Goal: Task Accomplishment & Management: Manage account settings

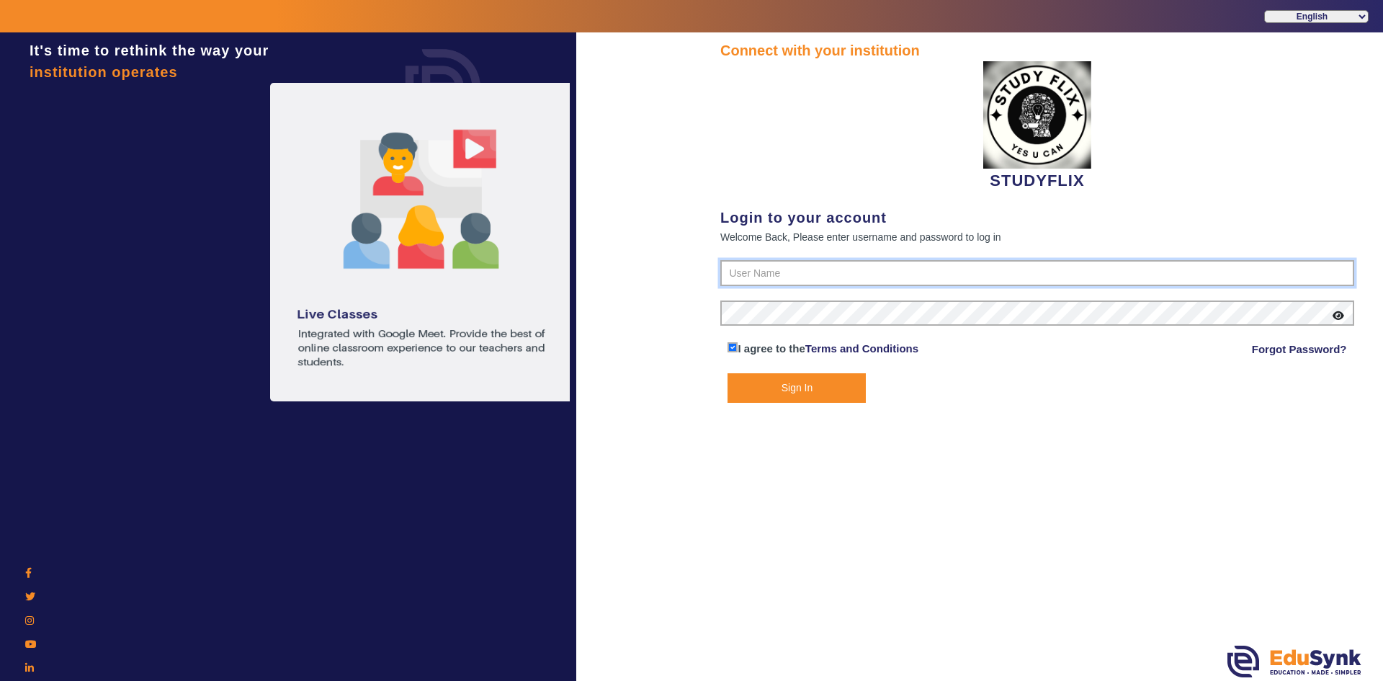
type input "6354922771"
click at [756, 392] on button "Sign In" at bounding box center [796, 388] width 138 height 30
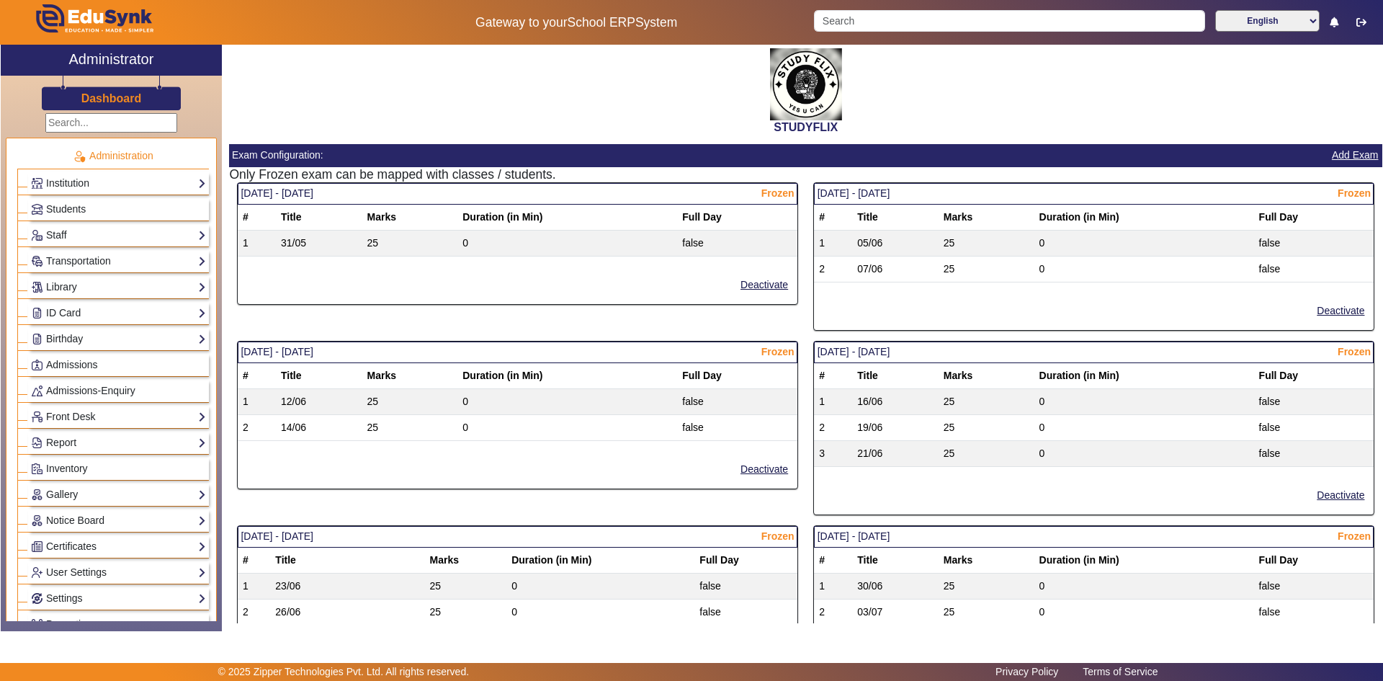
scroll to position [288, 0]
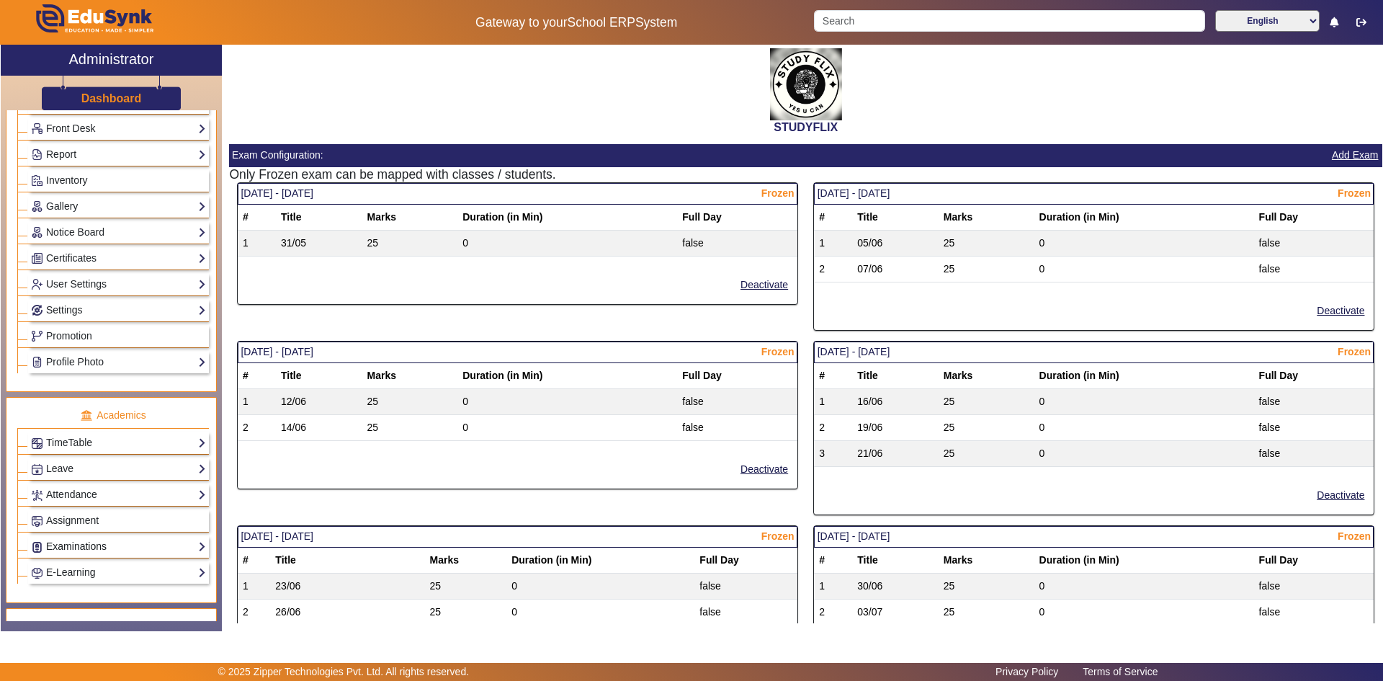
click at [60, 543] on link "Examinations" at bounding box center [118, 546] width 175 height 17
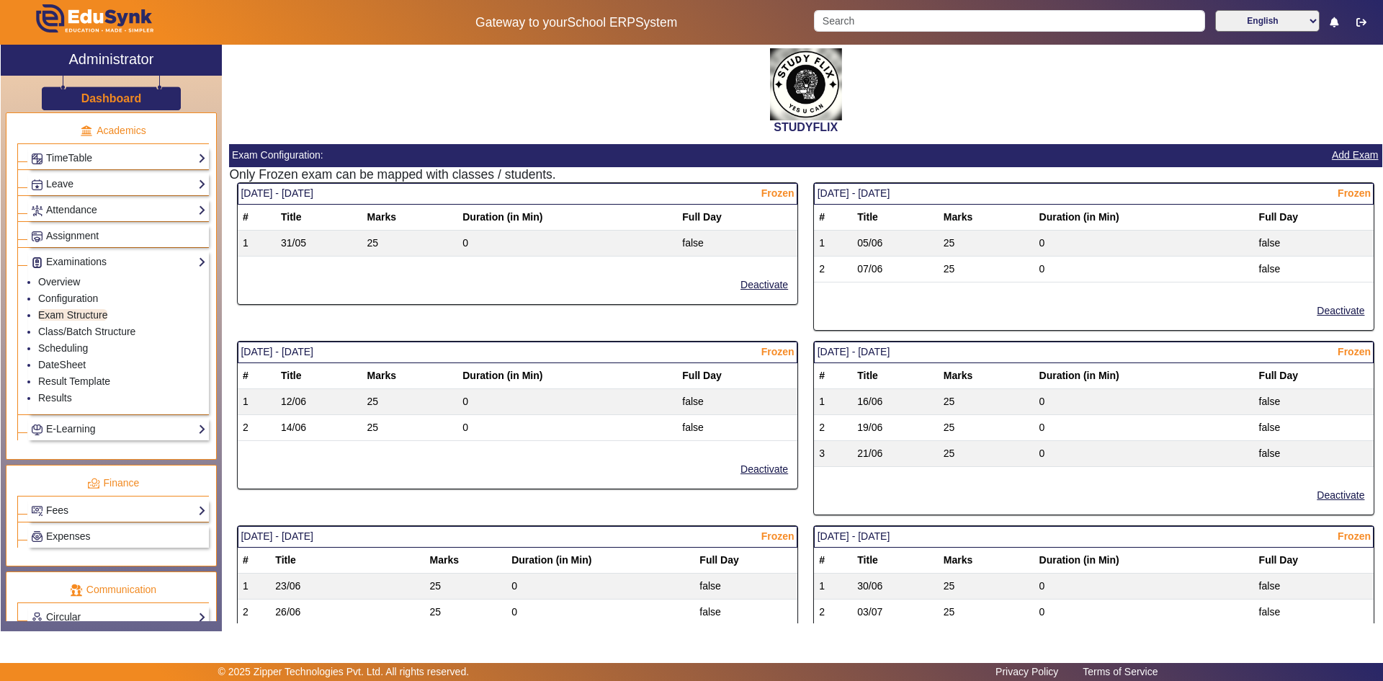
scroll to position [576, 0]
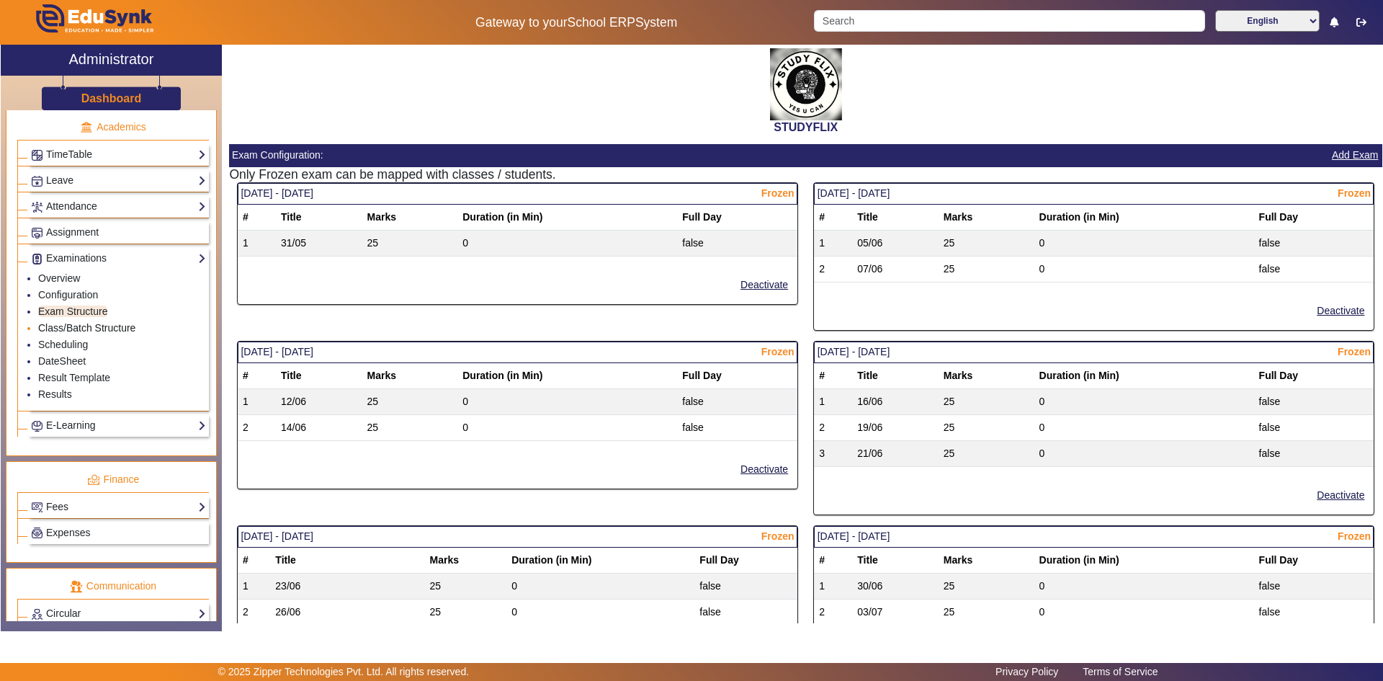
click at [71, 328] on link "Class/Batch Structure" at bounding box center [86, 328] width 97 height 12
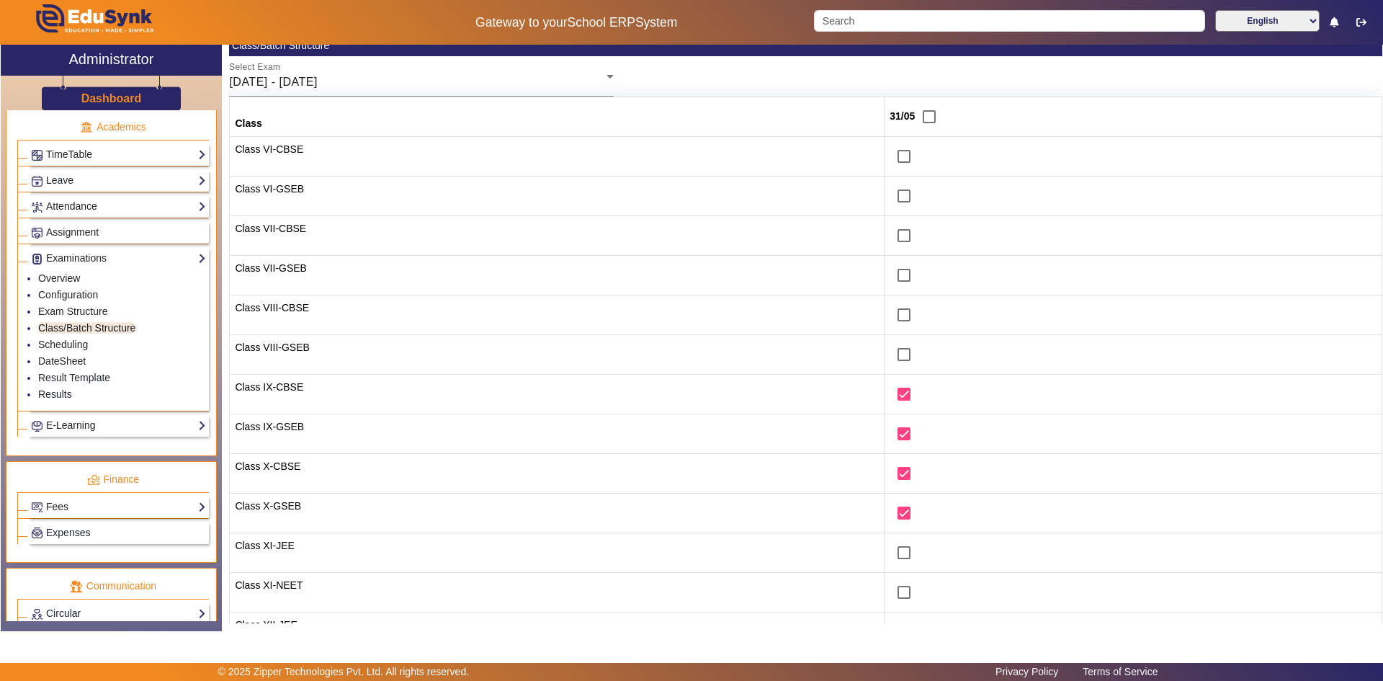
scroll to position [200, 0]
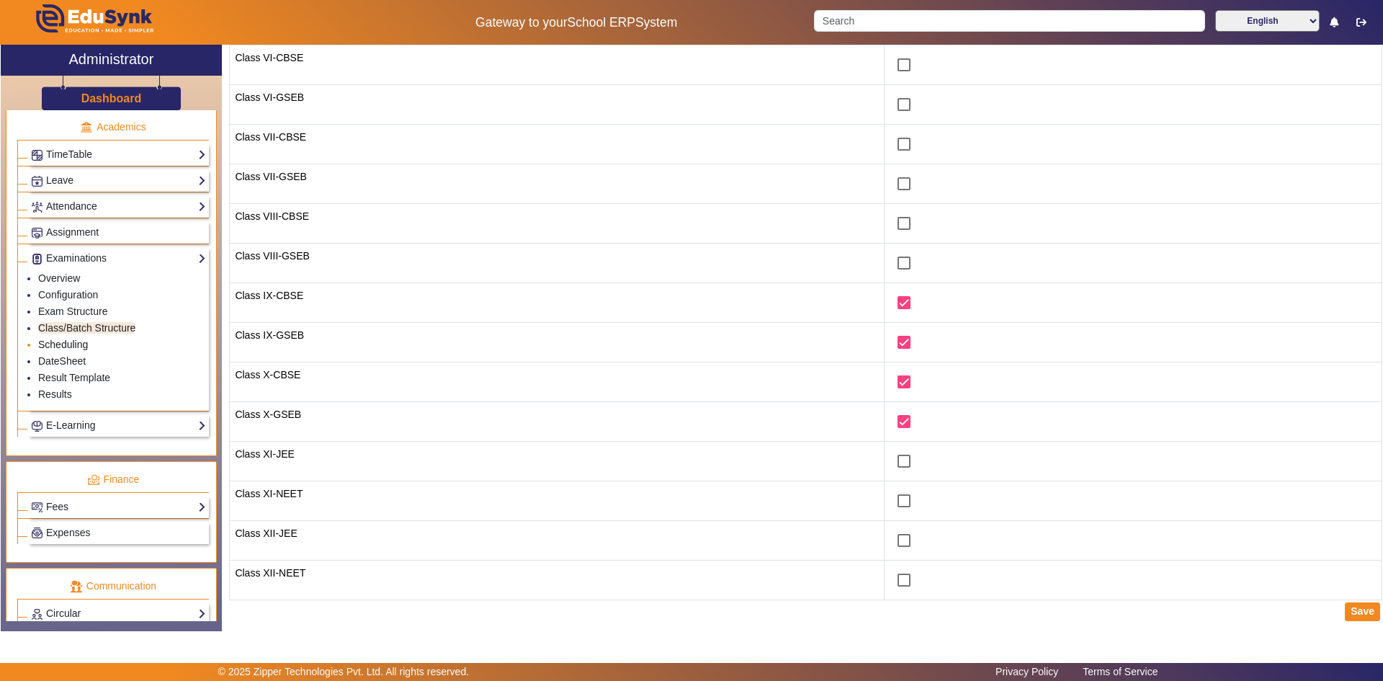
click at [78, 345] on link "Scheduling" at bounding box center [63, 345] width 50 height 12
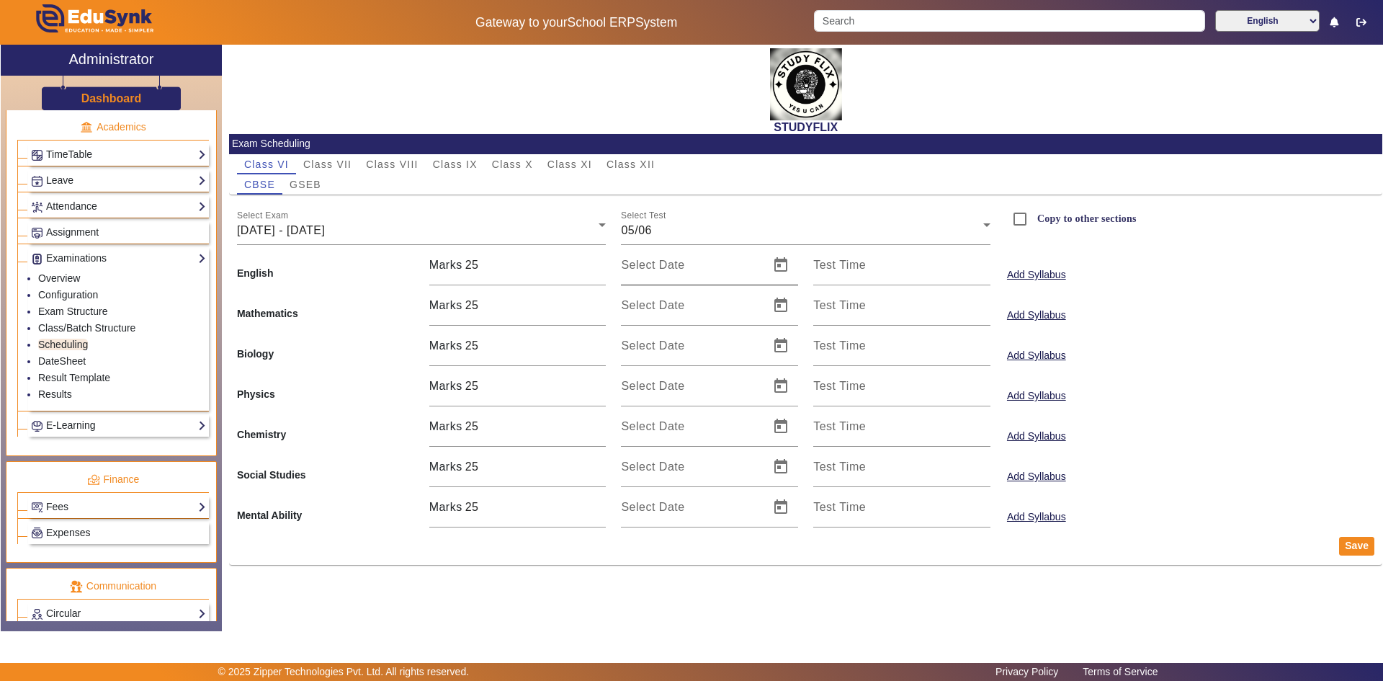
click at [643, 262] on mat-label "Select Date" at bounding box center [652, 265] width 63 height 12
click at [643, 262] on input "Select Date" at bounding box center [691, 270] width 140 height 17
click at [80, 313] on link "Exam Structure" at bounding box center [72, 311] width 69 height 12
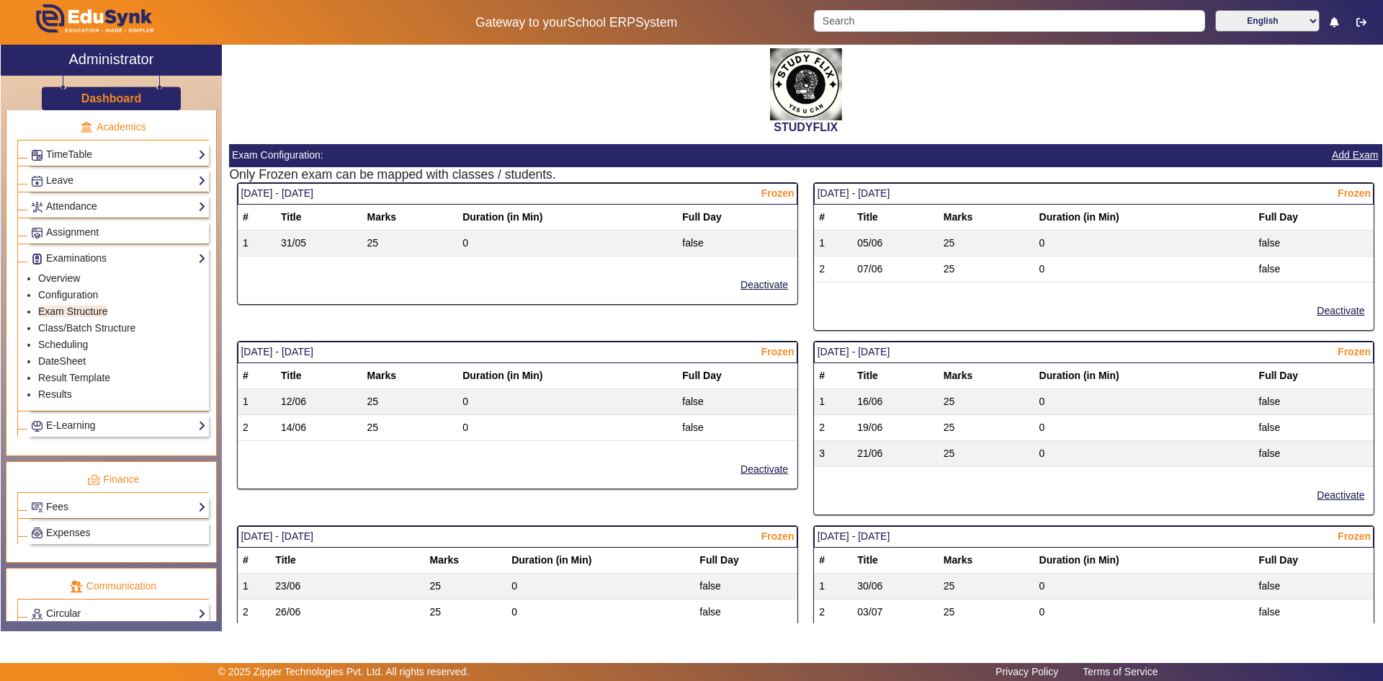
click at [485, 117] on div "STUDYFLIX" at bounding box center [805, 89] width 1153 height 89
click at [527, 298] on mat-card-actions "Deactivate" at bounding box center [518, 285] width 560 height 37
click at [529, 297] on mat-card-actions "Deactivate" at bounding box center [518, 285] width 560 height 37
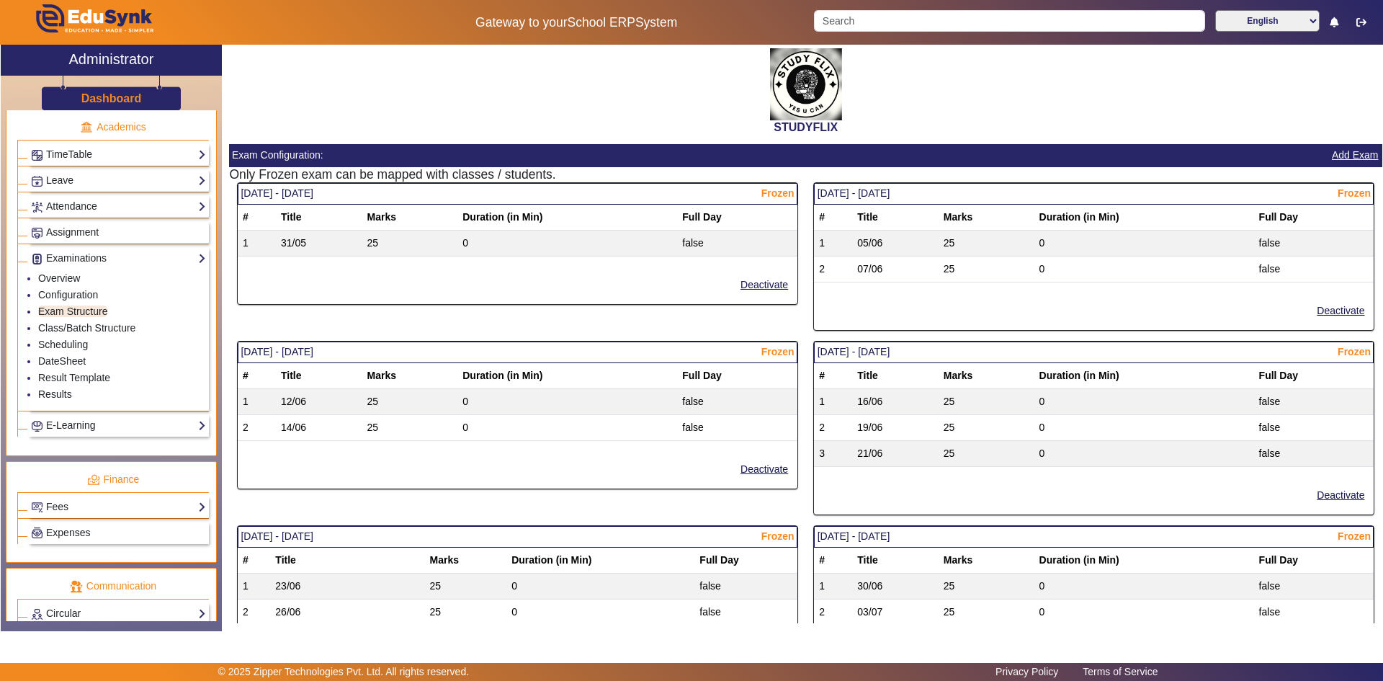
click at [529, 297] on mat-card-actions "Deactivate" at bounding box center [518, 285] width 560 height 37
